Goal: Find specific page/section: Find specific page/section

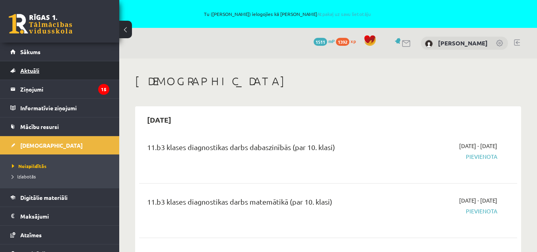
scroll to position [1718, 0]
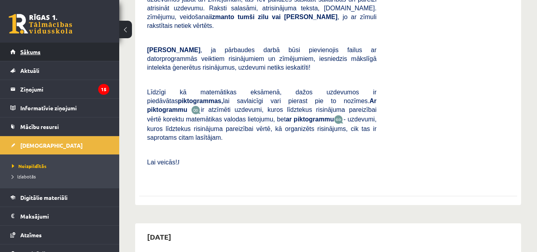
click at [29, 53] on span "Sākums" at bounding box center [30, 51] width 20 height 7
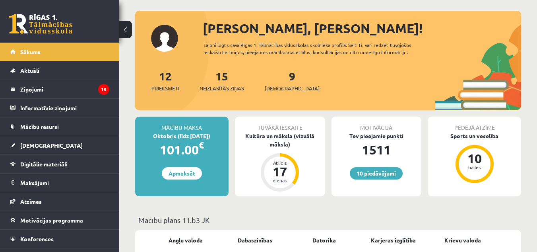
scroll to position [80, 0]
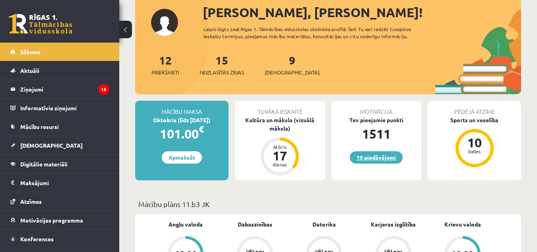
click at [375, 158] on link "10 piedāvājumi" at bounding box center [376, 157] width 53 height 12
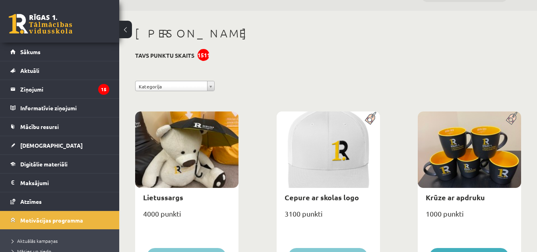
scroll to position [64, 0]
